Goal: Transaction & Acquisition: Purchase product/service

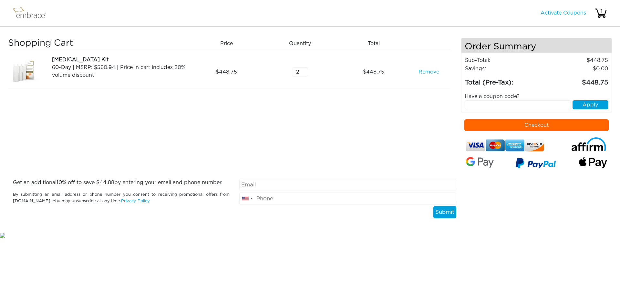
type input "2"
click at [303, 70] on input "2" at bounding box center [300, 72] width 16 height 9
click at [376, 114] on div "Shopping Cart Price Quantity Qty Total Tummy Tuck Kit 60-Day | MSRP: $560.94 | …" at bounding box center [234, 108] width 453 height 141
click at [410, 124] on div "Shopping Cart Price Quantity Qty Total Tummy Tuck Kit 60-Day | MSRP: $560.94 | …" at bounding box center [234, 108] width 453 height 141
click at [526, 106] on input "text" at bounding box center [518, 104] width 107 height 9
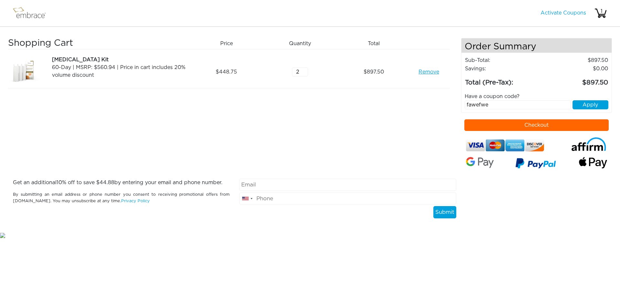
type input "fawefwe"
click at [598, 101] on button "Apply" at bounding box center [591, 104] width 36 height 9
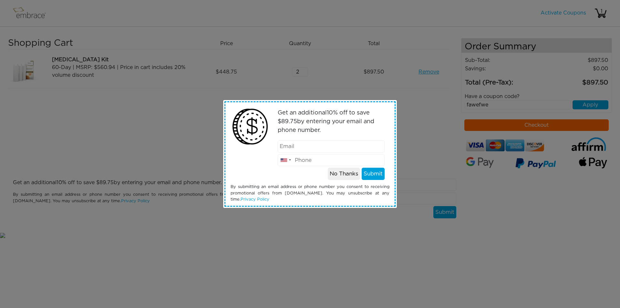
drag, startPoint x: 598, startPoint y: 101, endPoint x: 596, endPoint y: 106, distance: 4.8
click at [596, 106] on div "Get an additional 10 % off to save $ 89.75 by entering your email and phone num…" at bounding box center [310, 154] width 620 height 308
click at [351, 176] on button "No Thanks" at bounding box center [344, 174] width 32 height 12
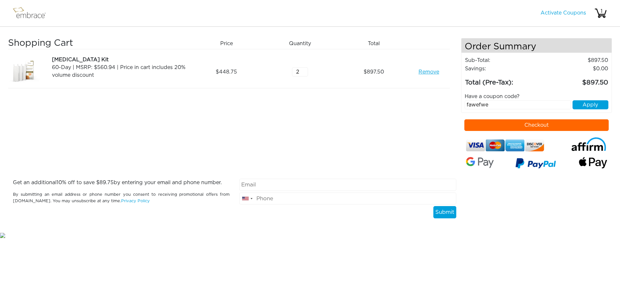
click at [446, 159] on div "Shopping Cart Price Quantity Qty Total Tummy Tuck Kit 60-Day | MSRP: $560.94 | …" at bounding box center [234, 108] width 453 height 141
click at [518, 122] on button "Checkout" at bounding box center [536, 125] width 145 height 12
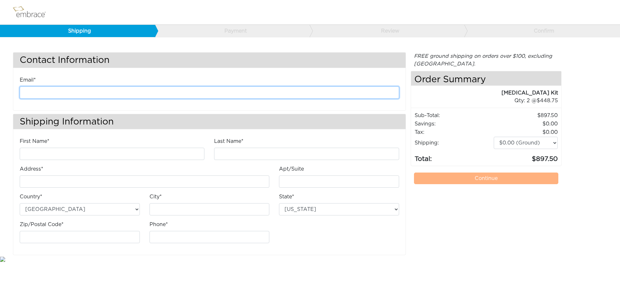
click at [60, 90] on input "email" at bounding box center [209, 93] width 379 height 12
paste input "[EMAIL_ADDRESS][DOMAIN_NAME]"
type input "[EMAIL_ADDRESS][DOMAIN_NAME]"
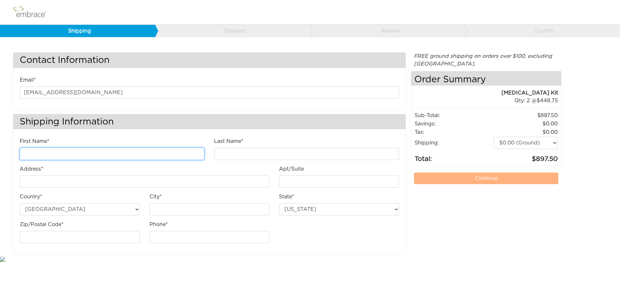
click at [51, 153] on input "First Name*" at bounding box center [112, 154] width 185 height 12
type input "fawefeaw"
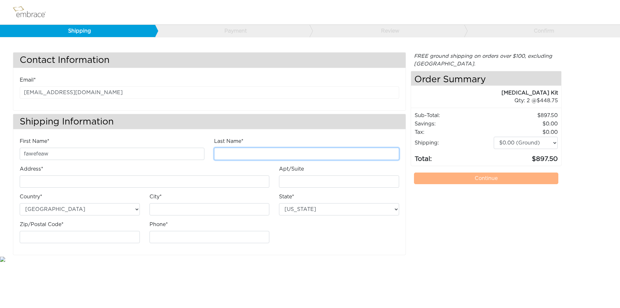
click at [295, 152] on input "Last Name*" at bounding box center [306, 154] width 185 height 12
type input "fawefawe"
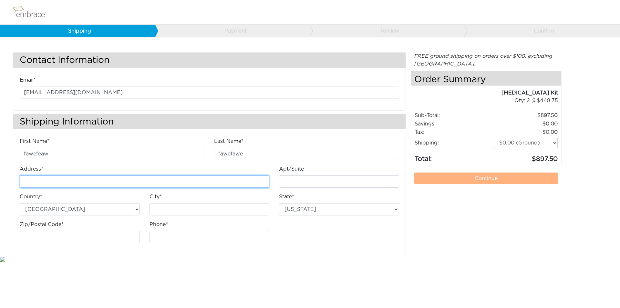
click at [68, 177] on input "Address*" at bounding box center [145, 182] width 250 height 12
type input "feawfawe 6"
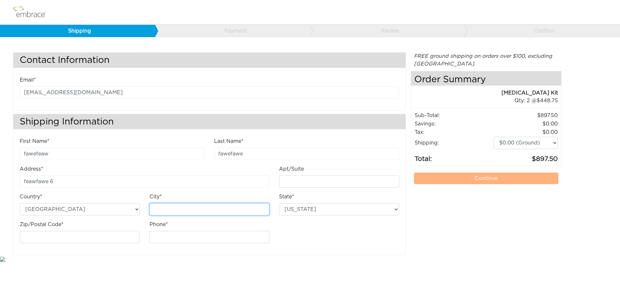
click at [179, 212] on input "City*" at bounding box center [210, 209] width 120 height 12
type input "fawefawe"
click at [100, 232] on input "Zip/Postal Code*" at bounding box center [80, 237] width 120 height 12
click at [196, 238] on input "Phone*" at bounding box center [210, 237] width 120 height 12
click at [102, 240] on input "Zip/Postal Code*" at bounding box center [80, 237] width 120 height 12
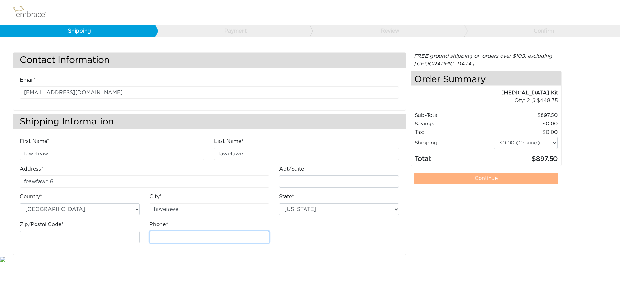
click at [162, 242] on input "Phone*" at bounding box center [210, 237] width 120 height 12
click at [106, 239] on input "Zip/Postal Code*" at bounding box center [80, 237] width 120 height 12
type input "35005"
type input "2023698547"
click at [495, 181] on link "Continue" at bounding box center [486, 179] width 145 height 12
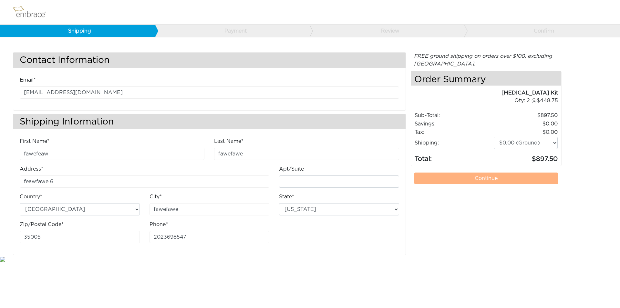
click at [477, 202] on div "FREE ground shipping on orders over $100, excluding Australia. Any applicable i…" at bounding box center [486, 153] width 151 height 203
click at [472, 176] on link "Continue" at bounding box center [486, 179] width 145 height 12
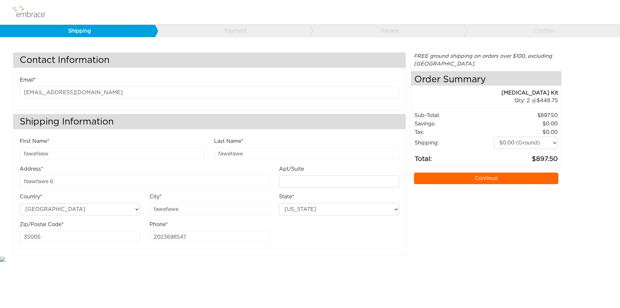
drag, startPoint x: 487, startPoint y: 186, endPoint x: 483, endPoint y: 183, distance: 5.3
click at [487, 185] on div "FREE ground shipping on orders over $100, excluding Australia. Any applicable i…" at bounding box center [486, 153] width 151 height 203
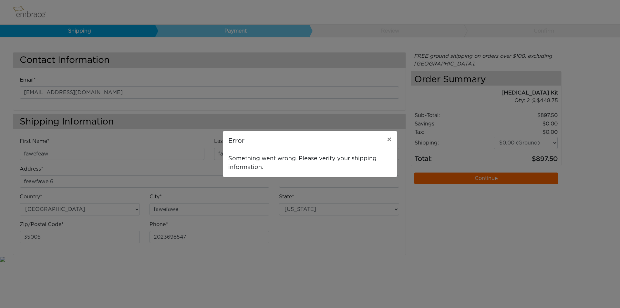
click at [187, 179] on div "Error × Something went wrong. Please verify your shipping information." at bounding box center [310, 154] width 620 height 308
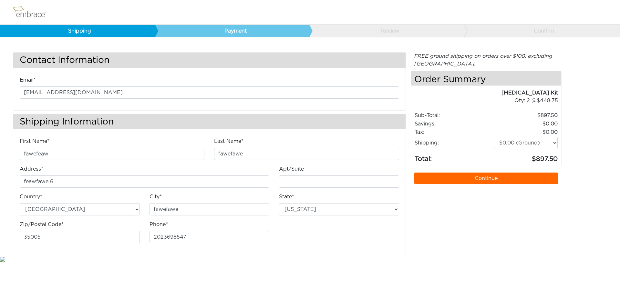
click at [21, 12] on img at bounding box center [32, 12] width 42 height 16
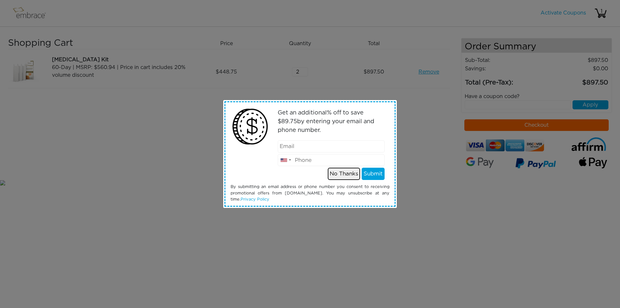
click at [345, 177] on button "No Thanks" at bounding box center [344, 174] width 32 height 12
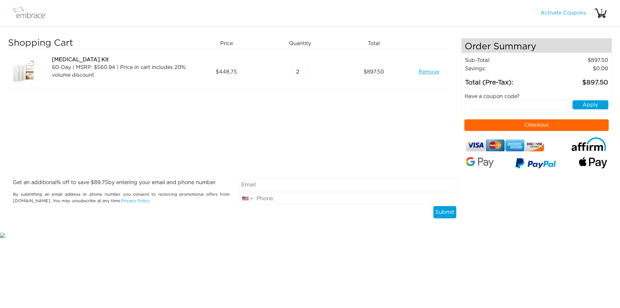
click at [433, 73] on link "Remove" at bounding box center [429, 72] width 21 height 8
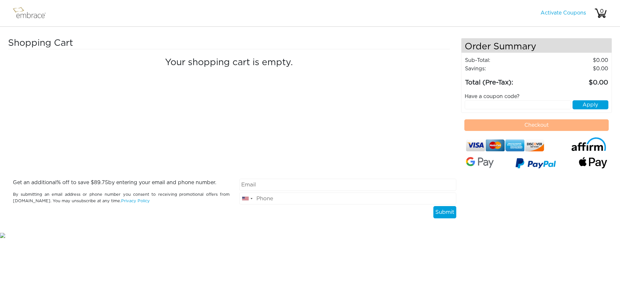
click at [480, 104] on input "text" at bounding box center [518, 104] width 107 height 9
type input "ghgjf"
click at [592, 108] on button "Apply" at bounding box center [591, 104] width 36 height 9
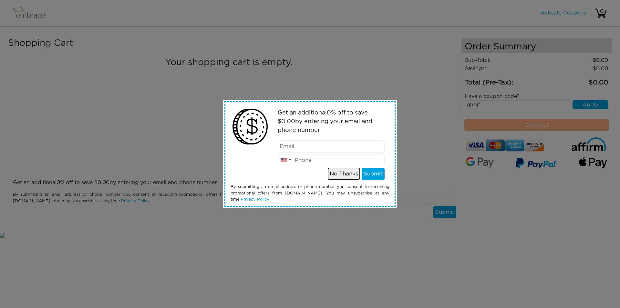
click at [343, 176] on button "No Thanks" at bounding box center [344, 174] width 32 height 12
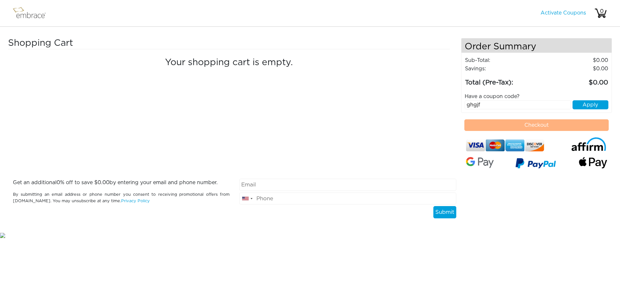
click at [383, 153] on div "Shopping Cart Your shopping cart is empty." at bounding box center [234, 108] width 453 height 141
click at [191, 151] on div "Shopping Cart Your shopping cart is empty." at bounding box center [234, 108] width 453 height 141
click at [26, 14] on img at bounding box center [32, 13] width 42 height 16
click at [19, 12] on img at bounding box center [32, 13] width 42 height 16
click at [38, 45] on h3 "Shopping Cart" at bounding box center [97, 43] width 179 height 11
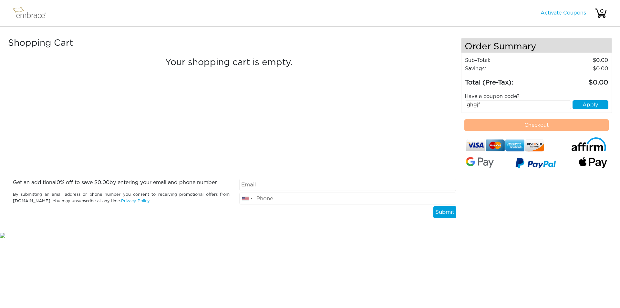
click at [208, 140] on div "Shopping Cart Your shopping cart is empty." at bounding box center [234, 108] width 453 height 141
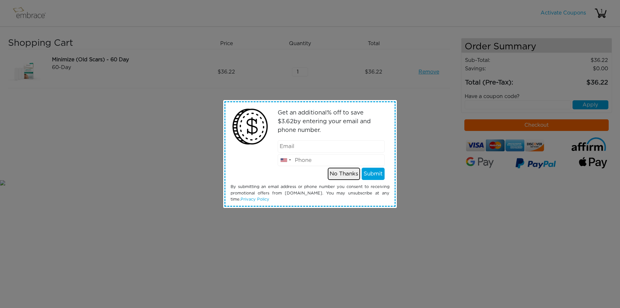
click at [348, 175] on button "No Thanks" at bounding box center [344, 174] width 32 height 12
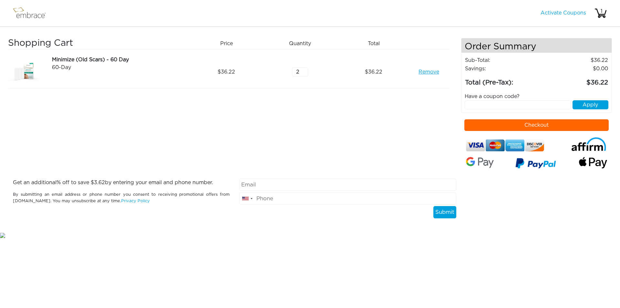
type input "2"
click at [304, 70] on input "2" at bounding box center [300, 72] width 16 height 9
click at [375, 99] on div "Shopping Cart Price Quantity Qty Total Minimize (Old Scars) - 60 Day 60-Day Rem…" at bounding box center [234, 108] width 453 height 141
click at [425, 72] on link "Remove" at bounding box center [429, 72] width 21 height 8
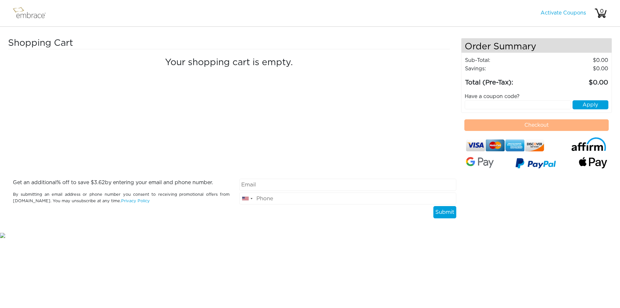
click at [246, 140] on div "Shopping Cart Your shopping cart is empty." at bounding box center [234, 108] width 453 height 141
